Goal: Task Accomplishment & Management: Manage account settings

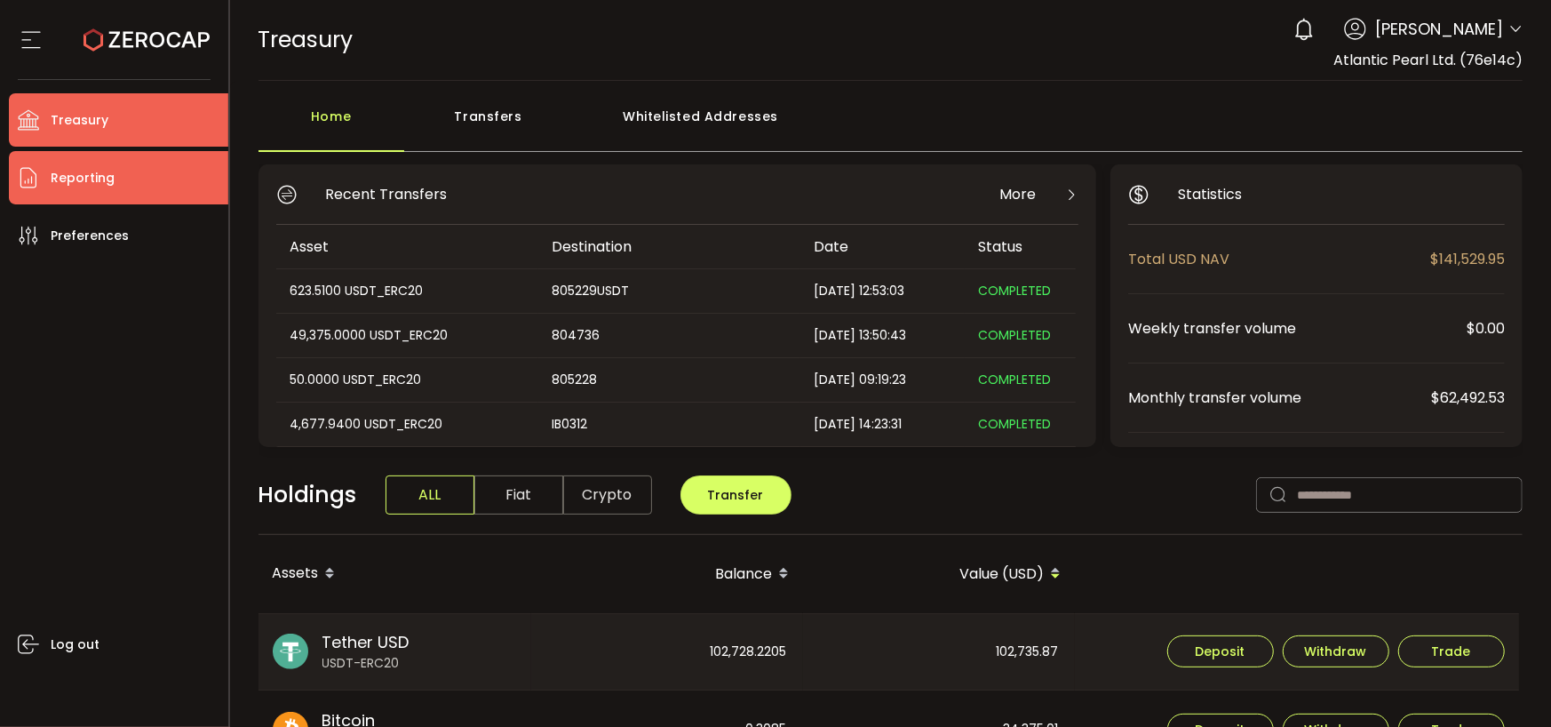
click at [51, 177] on span "Reporting" at bounding box center [83, 178] width 64 height 26
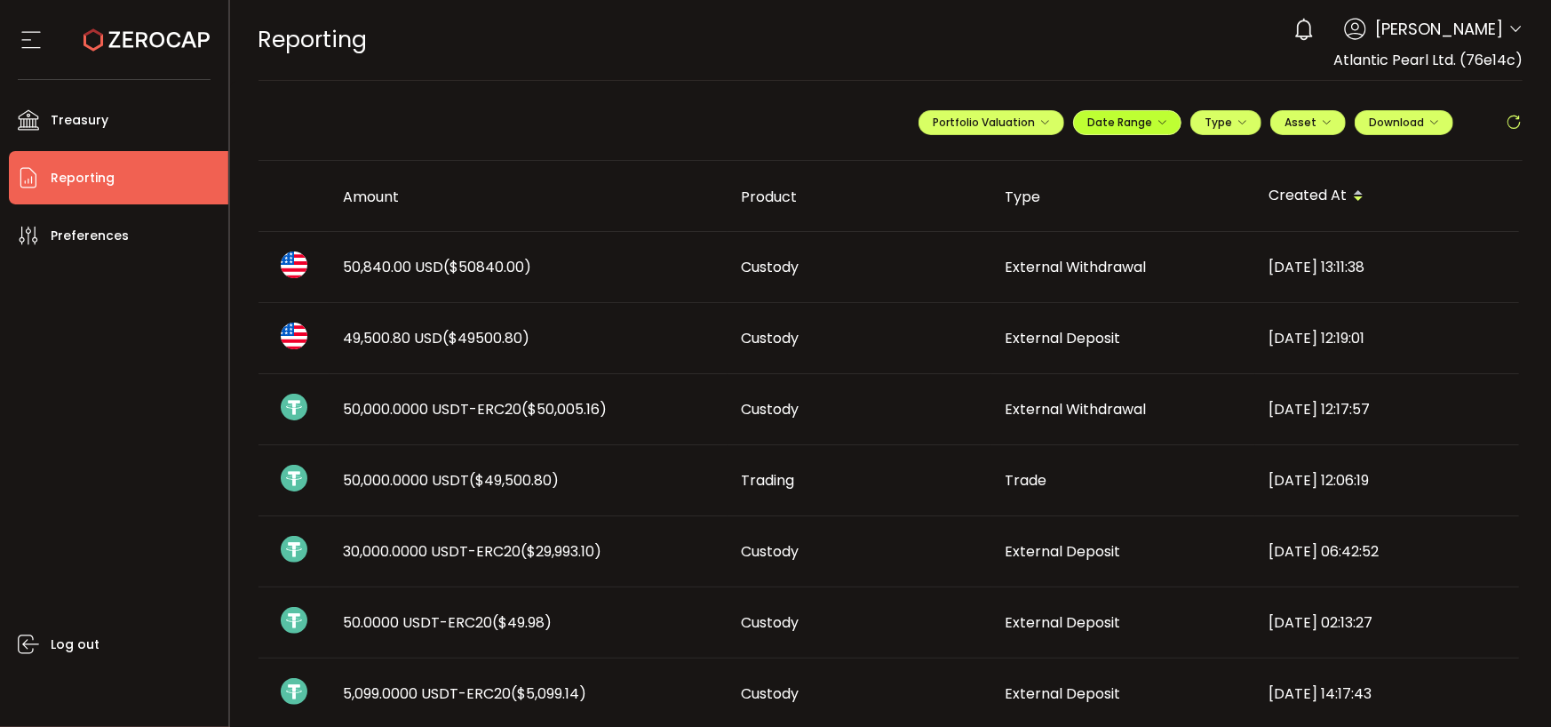
click at [1156, 118] on icon "button" at bounding box center [1161, 122] width 11 height 11
click at [1150, 120] on span "Date Range" at bounding box center [1127, 122] width 80 height 15
click at [1147, 123] on span "Date Range" at bounding box center [1127, 122] width 80 height 15
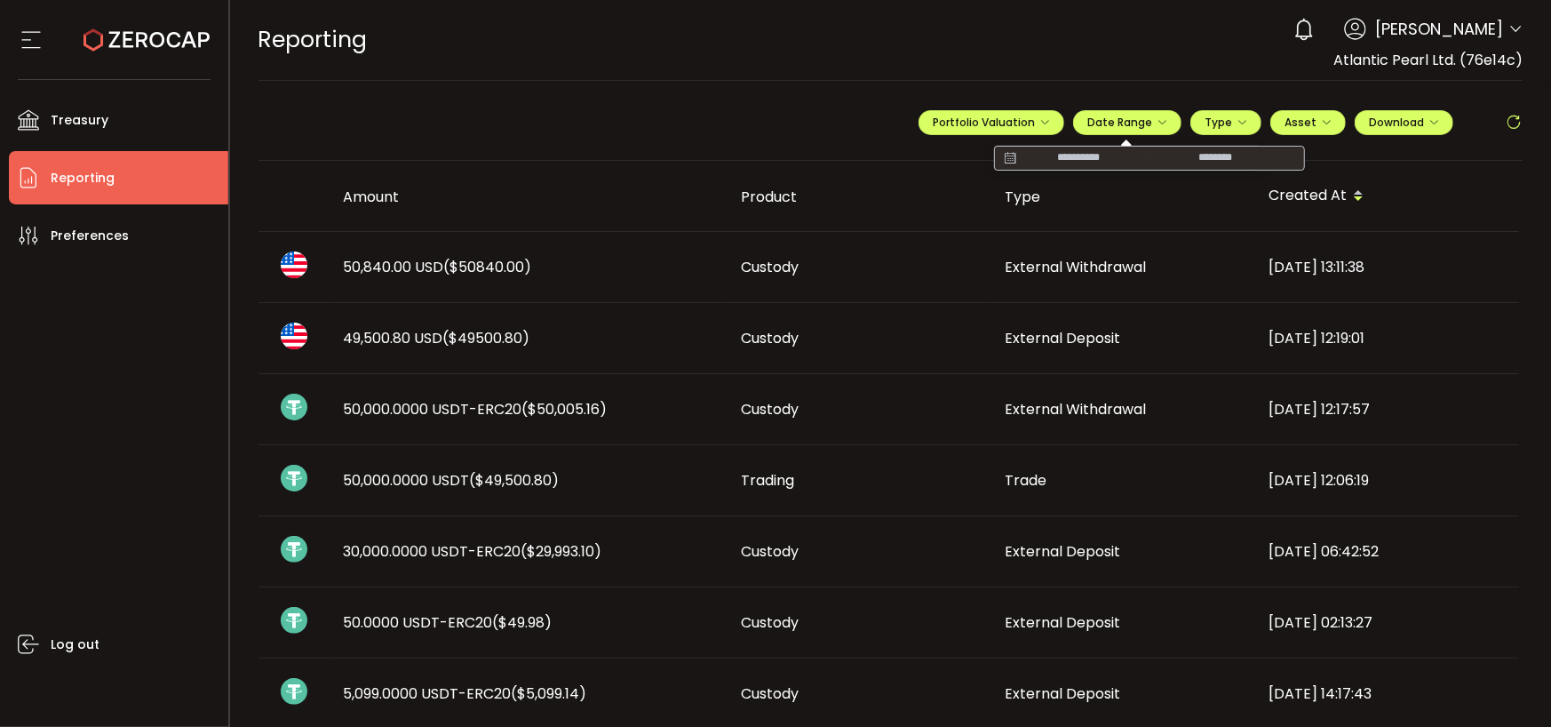
click at [1072, 155] on input at bounding box center [1078, 158] width 114 height 18
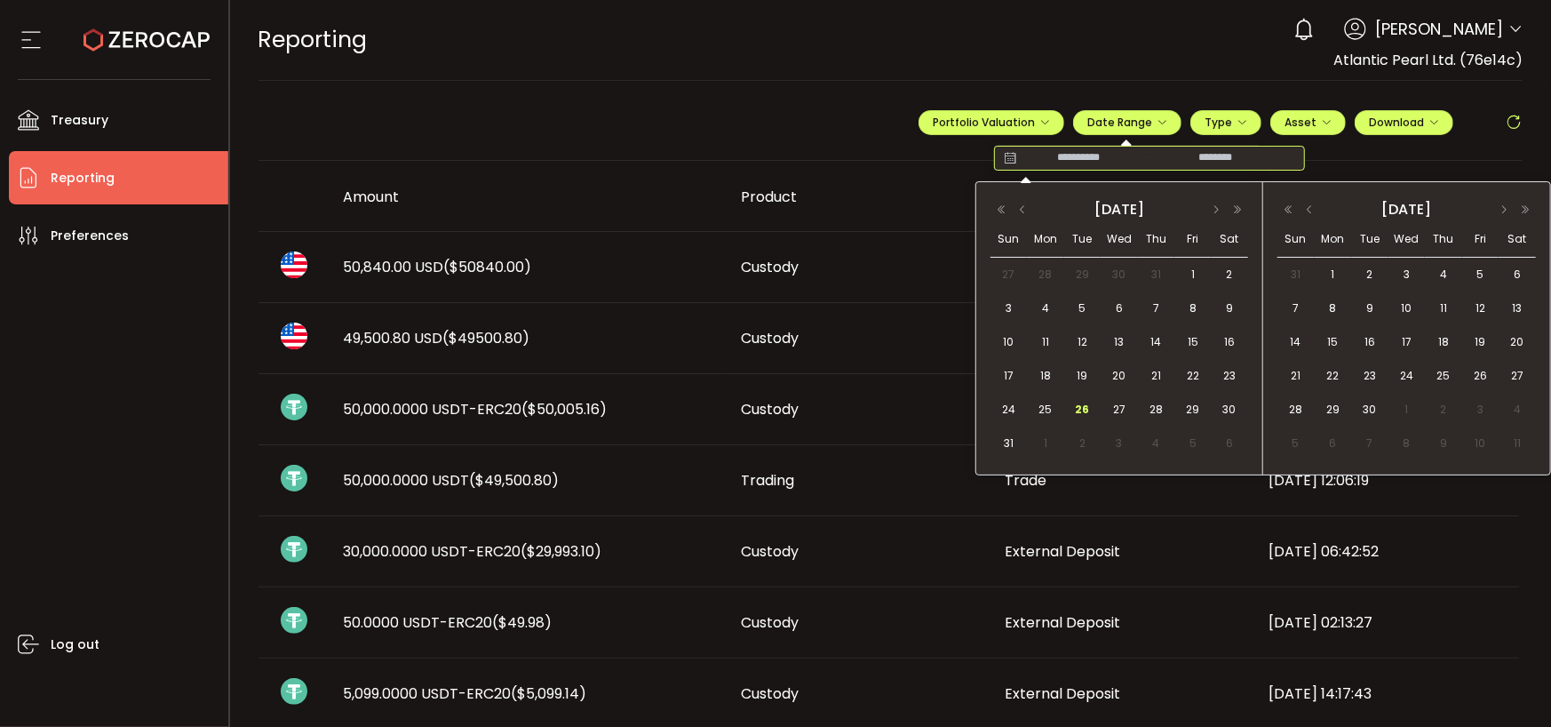
click at [1072, 408] on span "26" at bounding box center [1082, 409] width 21 height 21
click at [1088, 415] on span "26" at bounding box center [1082, 409] width 21 height 21
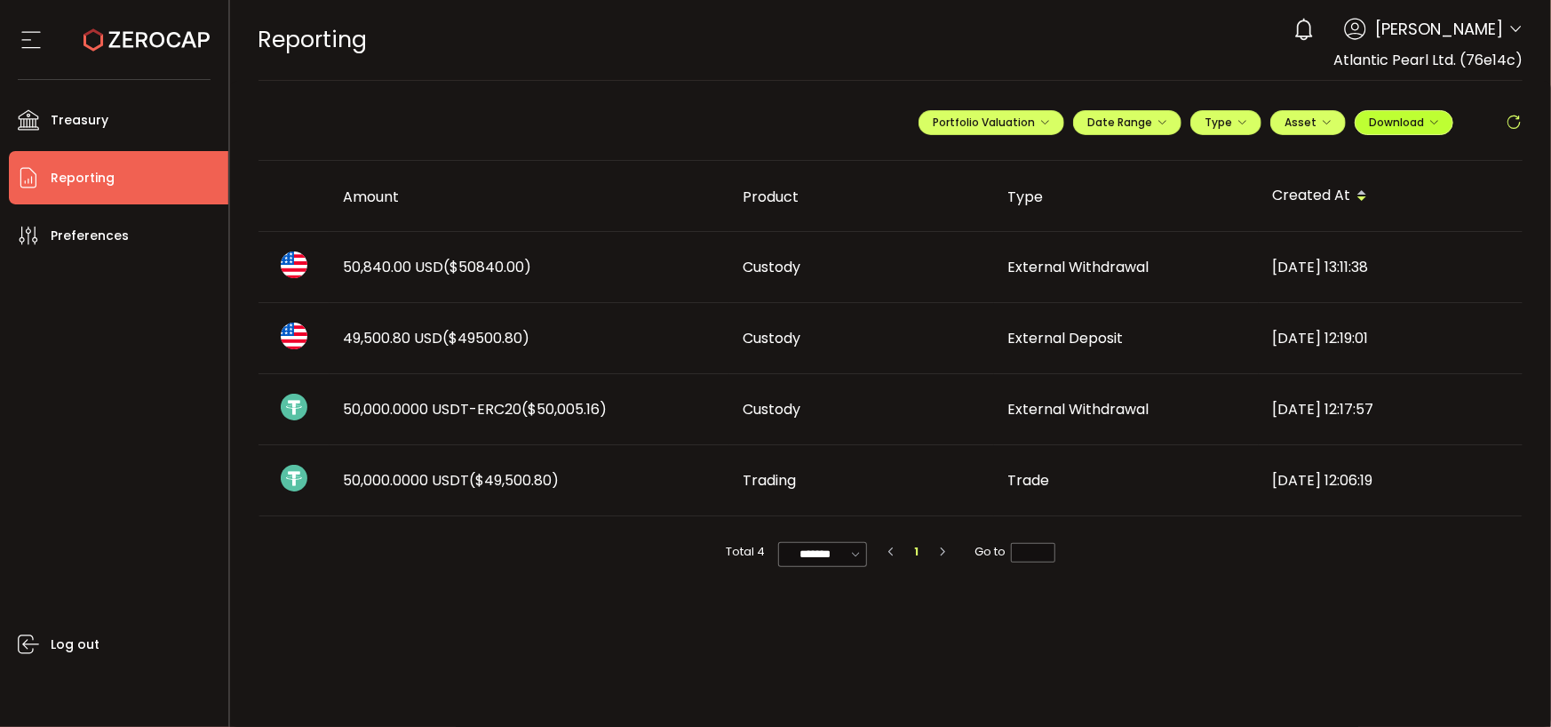
click at [1430, 122] on icon "button" at bounding box center [1433, 122] width 11 height 11
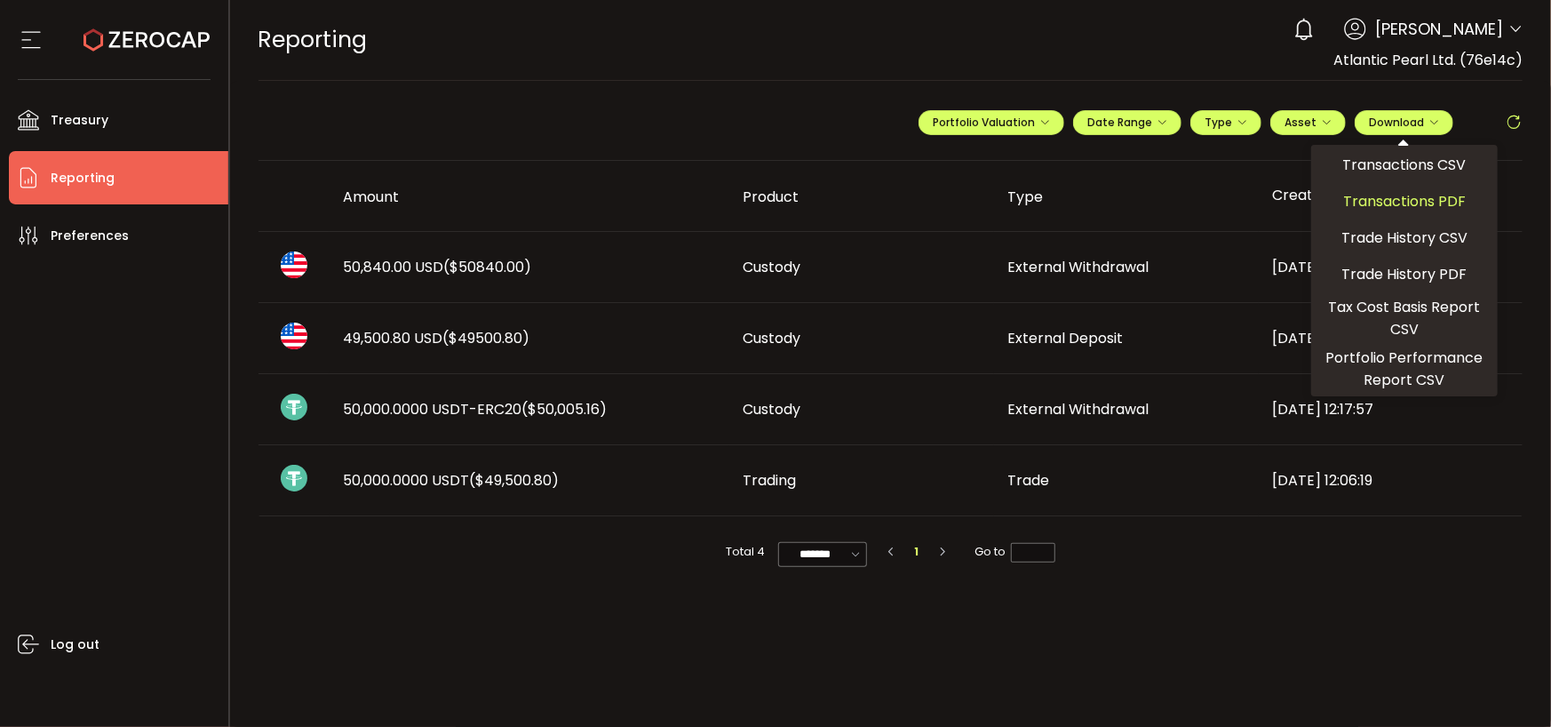
click at [1404, 198] on span "Transactions PDF" at bounding box center [1404, 201] width 123 height 22
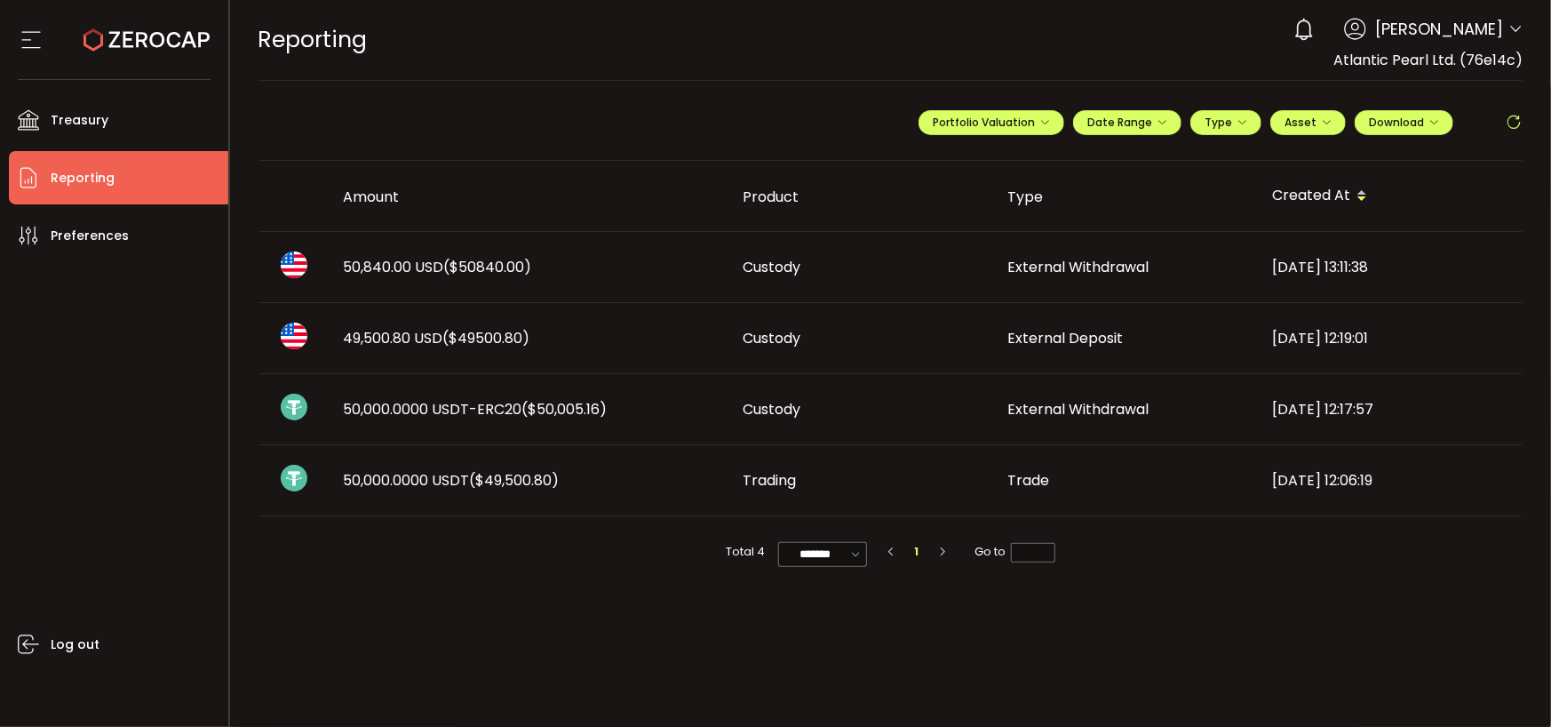
click at [1423, 63] on span "Atlantic Pearl Ltd. (76e14c)" at bounding box center [1427, 60] width 189 height 20
drag, startPoint x: 1391, startPoint y: 18, endPoint x: 1401, endPoint y: 23, distance: 11.1
click at [1366, 20] on icon at bounding box center [1355, 29] width 22 height 22
click at [1444, 32] on span "[PERSON_NAME]" at bounding box center [1439, 29] width 128 height 24
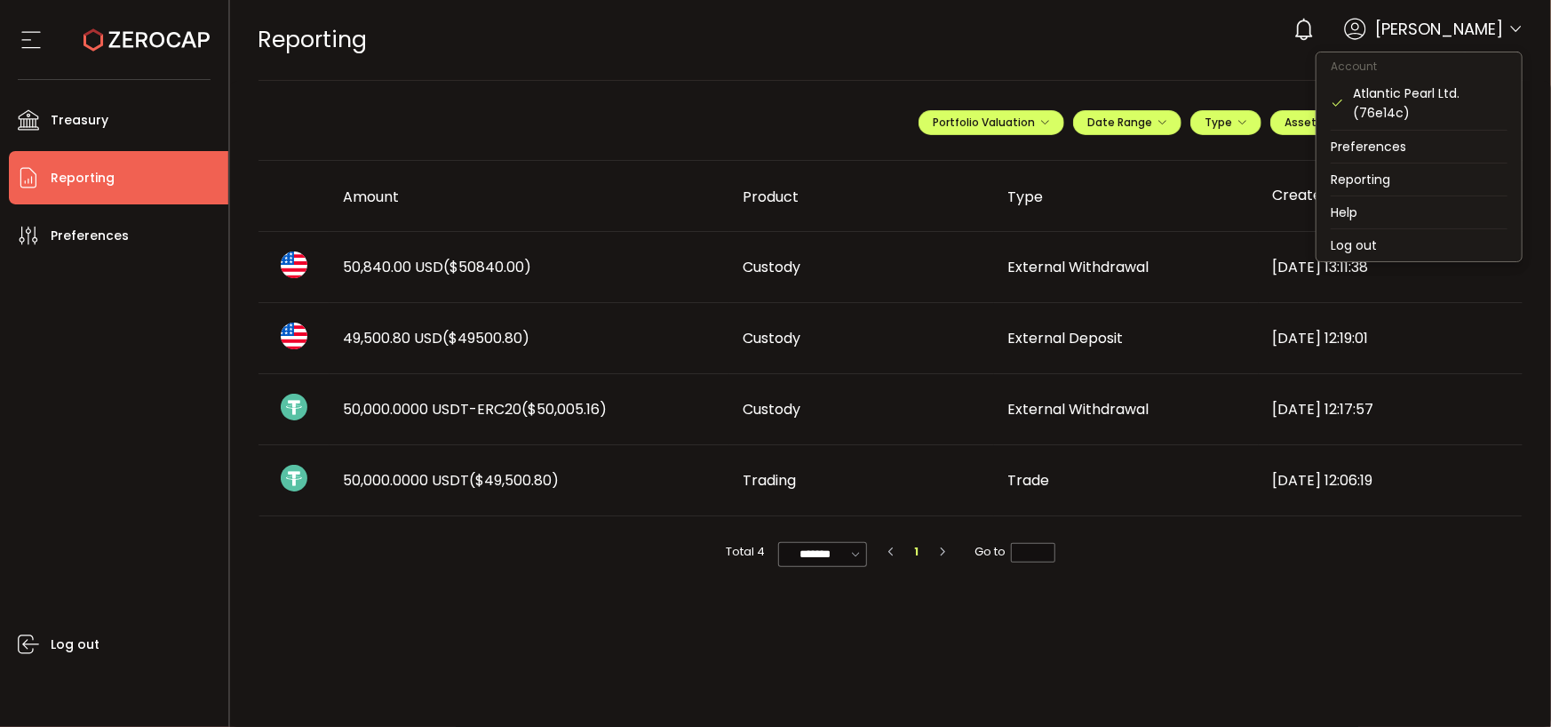
click at [1515, 34] on icon at bounding box center [1515, 29] width 14 height 14
click at [1396, 81] on div "Atlantic Pearl Ltd. (76e14c)" at bounding box center [1418, 102] width 177 height 53
drag, startPoint x: 1332, startPoint y: 182, endPoint x: 1215, endPoint y: 396, distance: 244.1
click at [1325, 201] on ul "Account Atlantic Pearl Ltd. (76e14c) Preferences Reporting Help Log out" at bounding box center [1418, 157] width 207 height 210
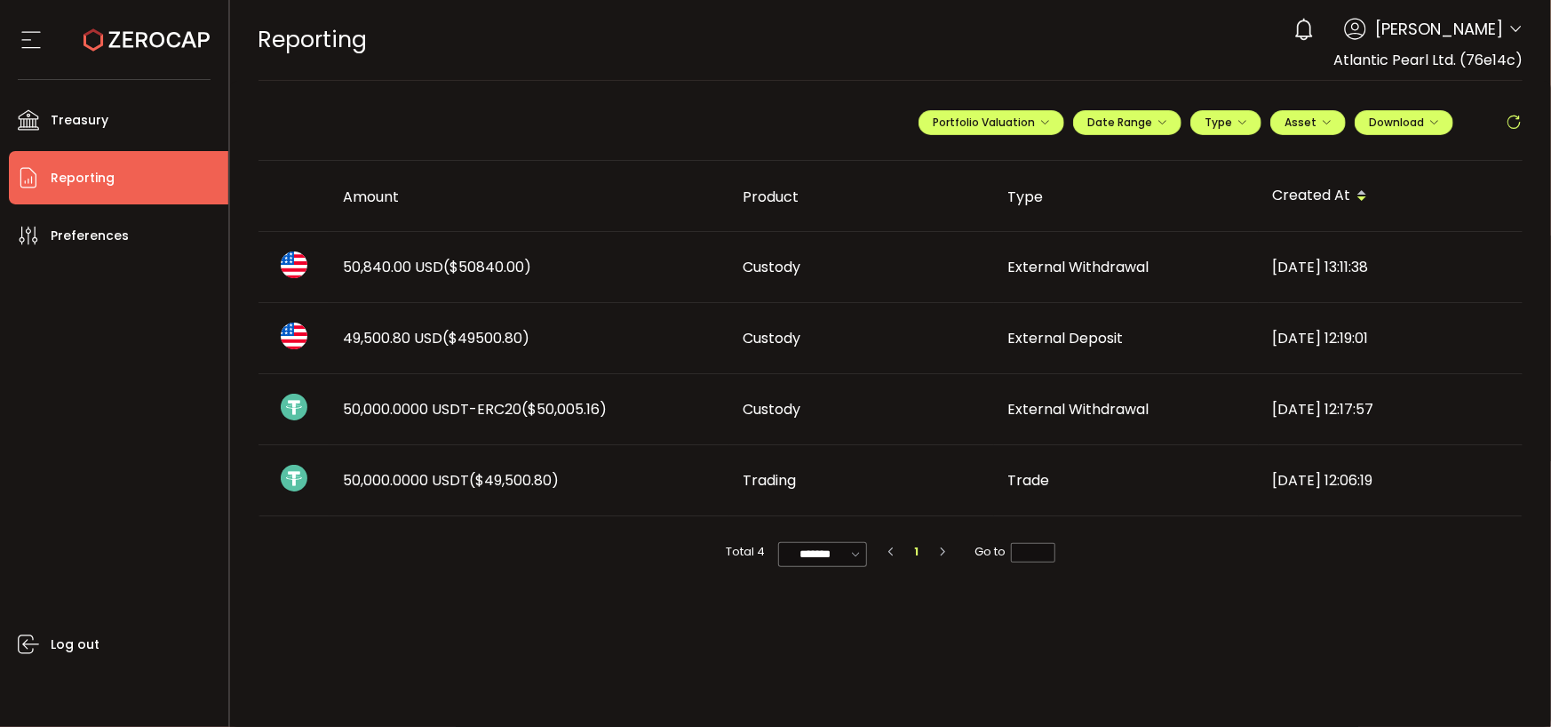
click at [1364, 622] on main "**********" at bounding box center [891, 404] width 1322 height 646
click at [28, 35] on icon at bounding box center [31, 40] width 27 height 27
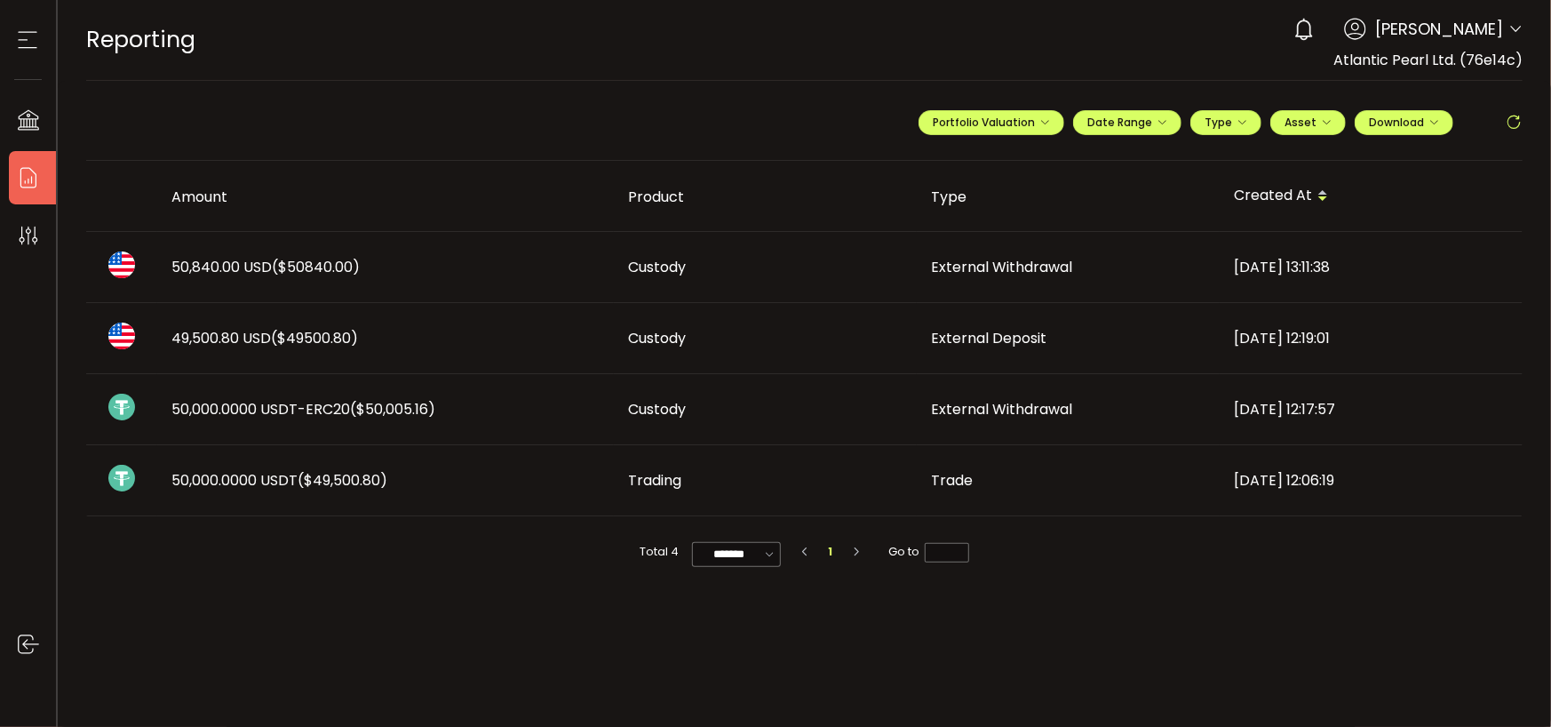
click at [26, 39] on use at bounding box center [28, 40] width 19 height 17
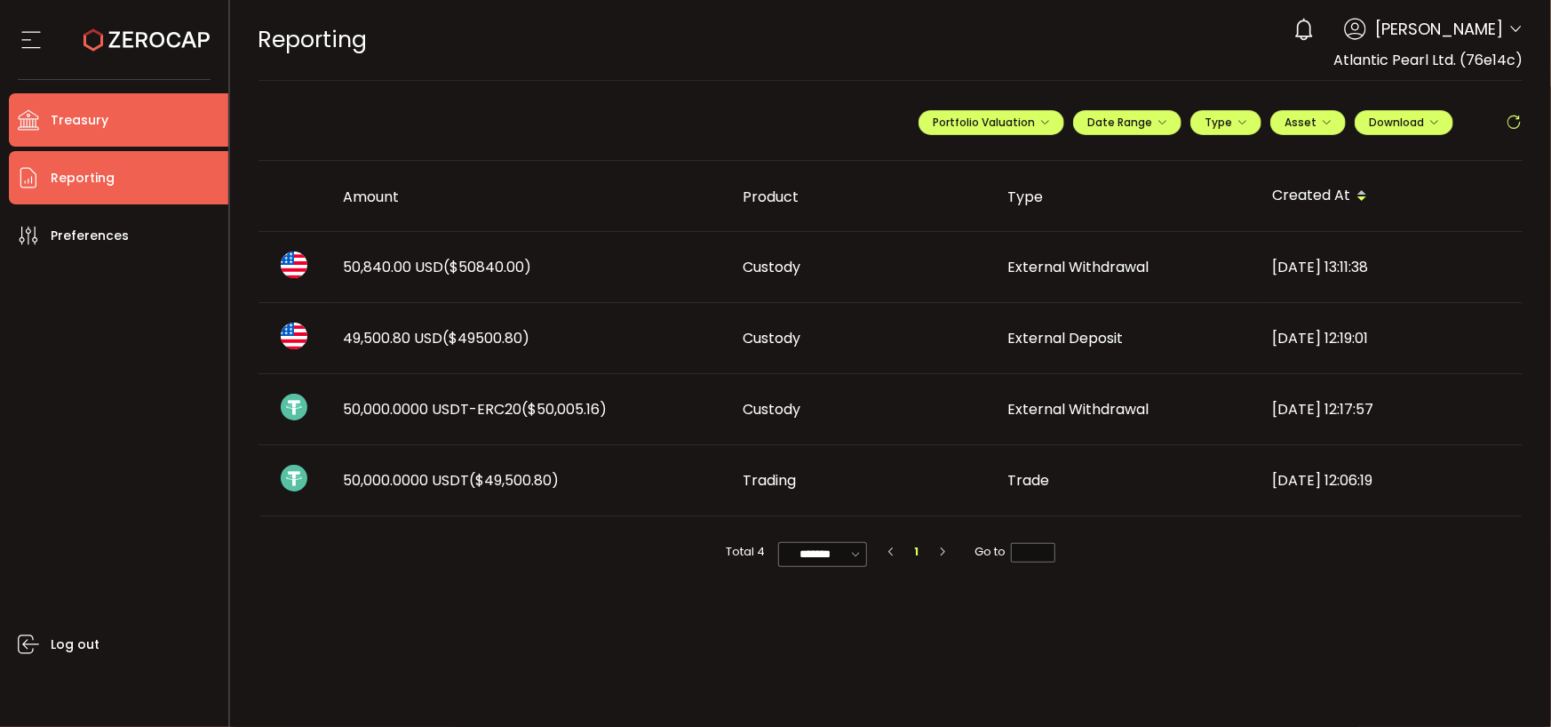
click at [20, 111] on icon at bounding box center [28, 119] width 27 height 21
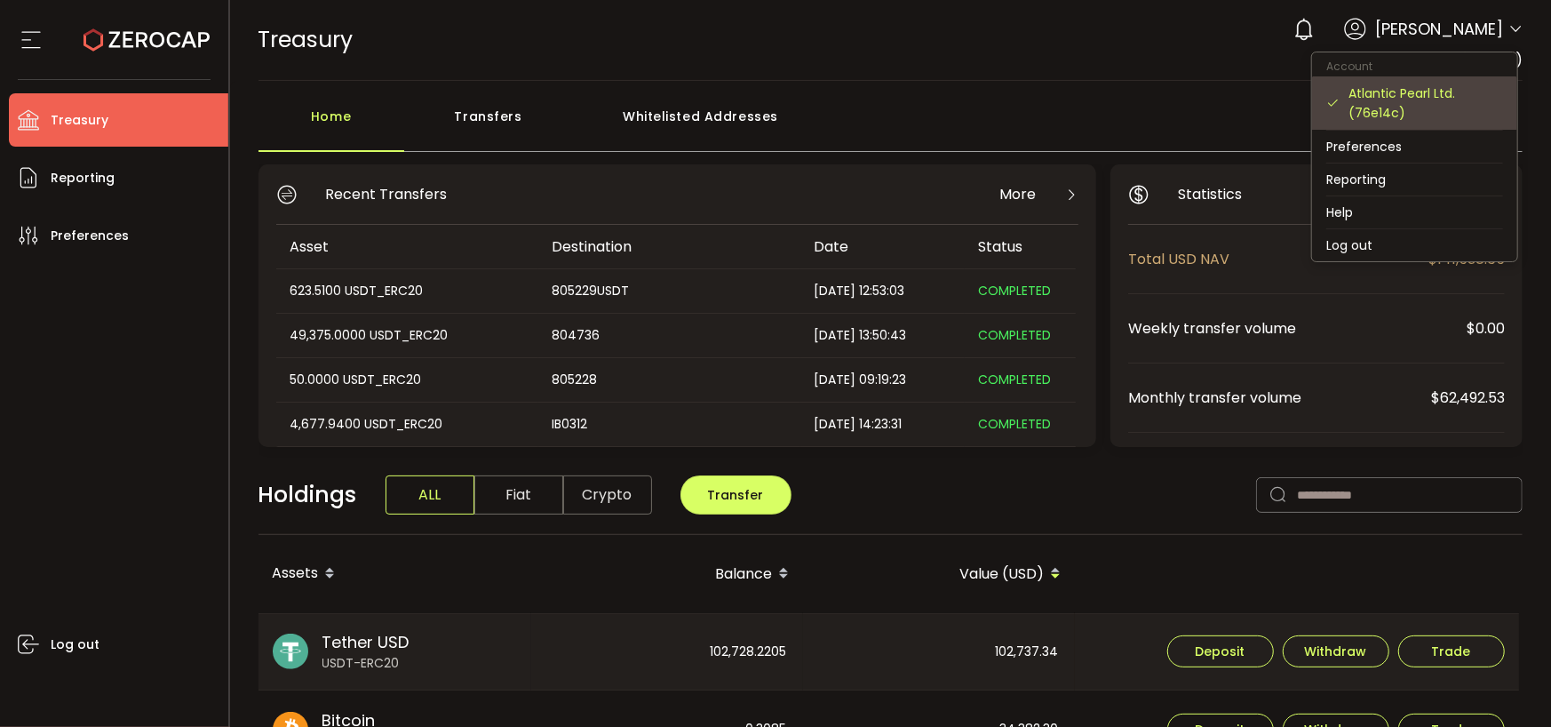
click at [1389, 91] on div "Atlantic Pearl Ltd. (76e14c)" at bounding box center [1425, 102] width 155 height 39
click at [1359, 94] on div "Atlantic Pearl Ltd. (76e14c)" at bounding box center [1425, 102] width 155 height 39
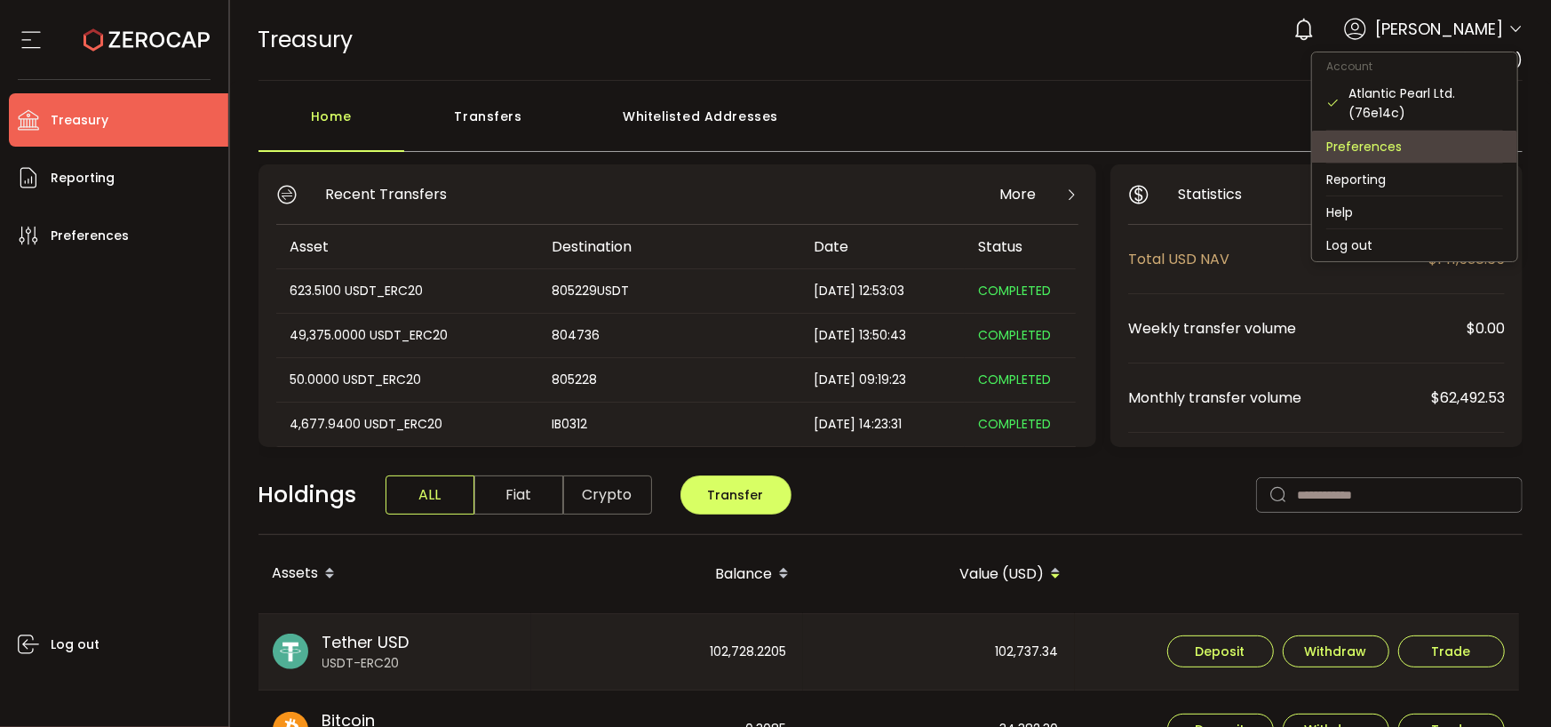
click at [1366, 147] on li "Preferences" at bounding box center [1414, 147] width 205 height 32
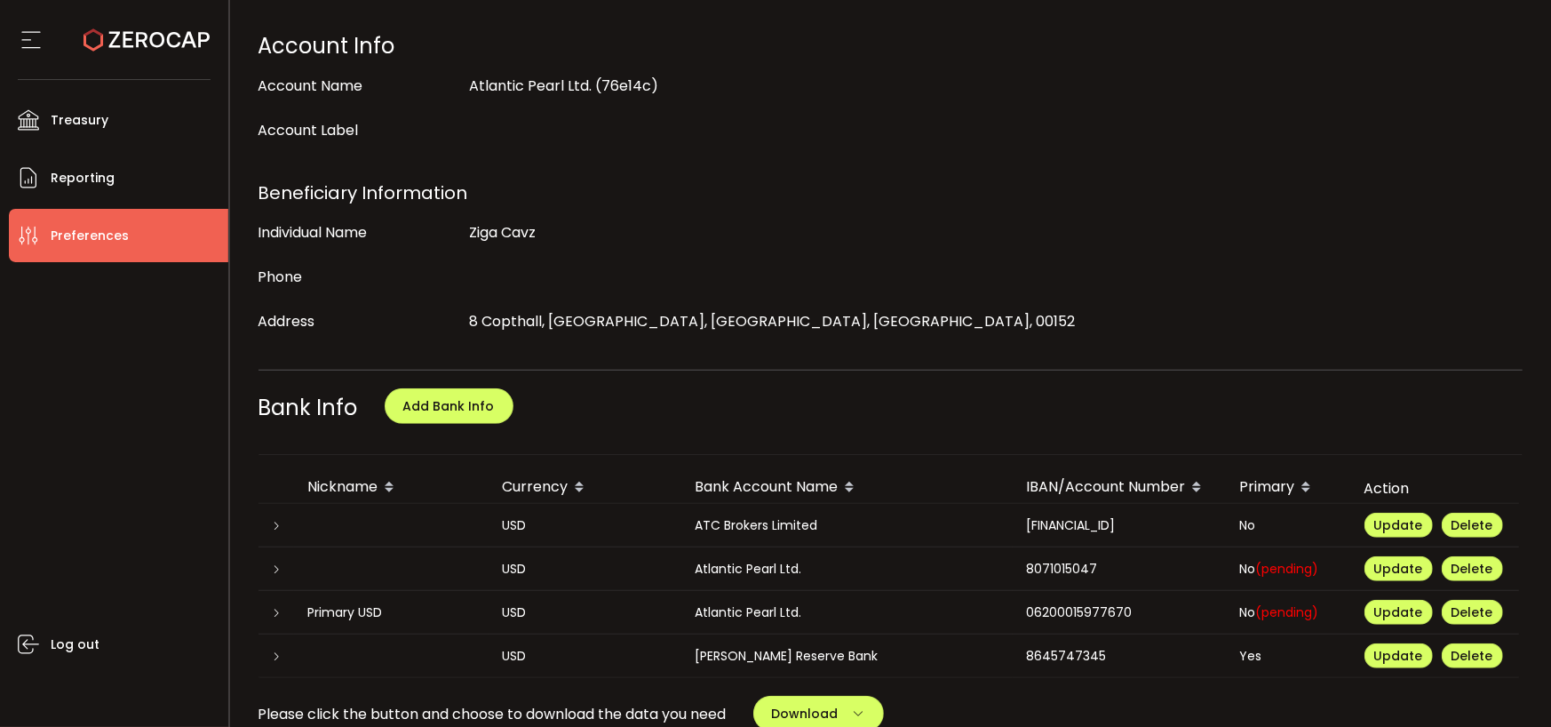
scroll to position [266, 0]
